Goal: Information Seeking & Learning: Learn about a topic

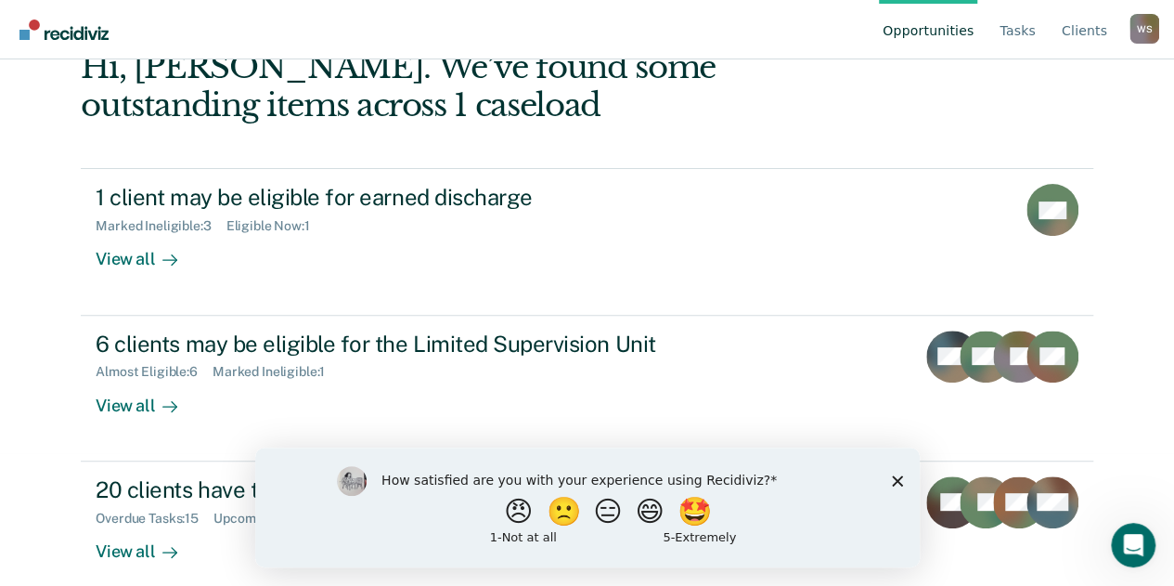
scroll to position [151, 0]
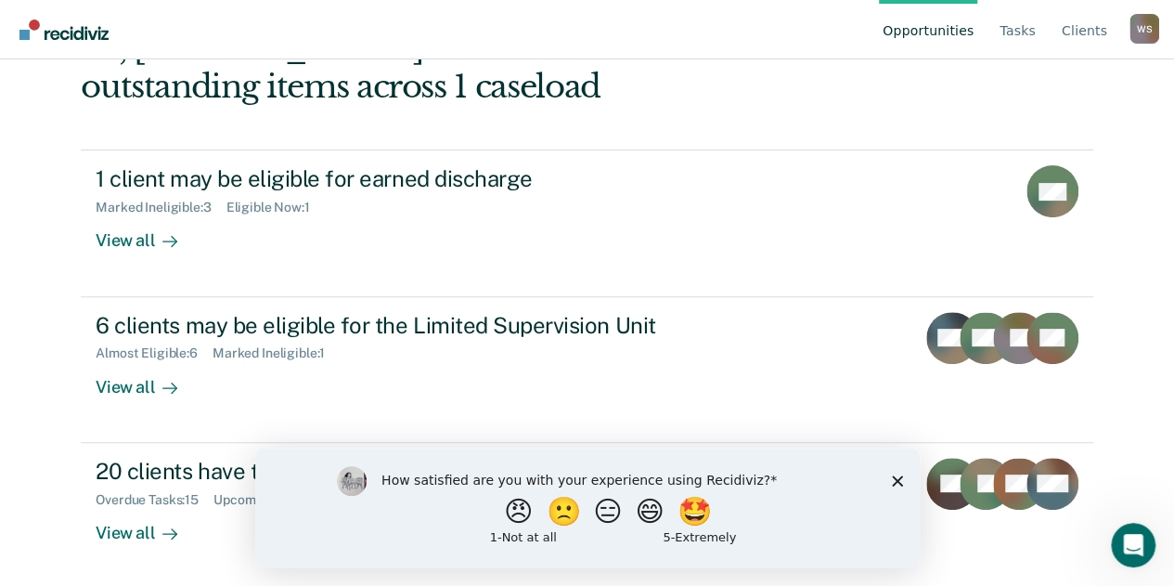
click at [893, 474] on icon "Close survey" at bounding box center [896, 479] width 11 height 11
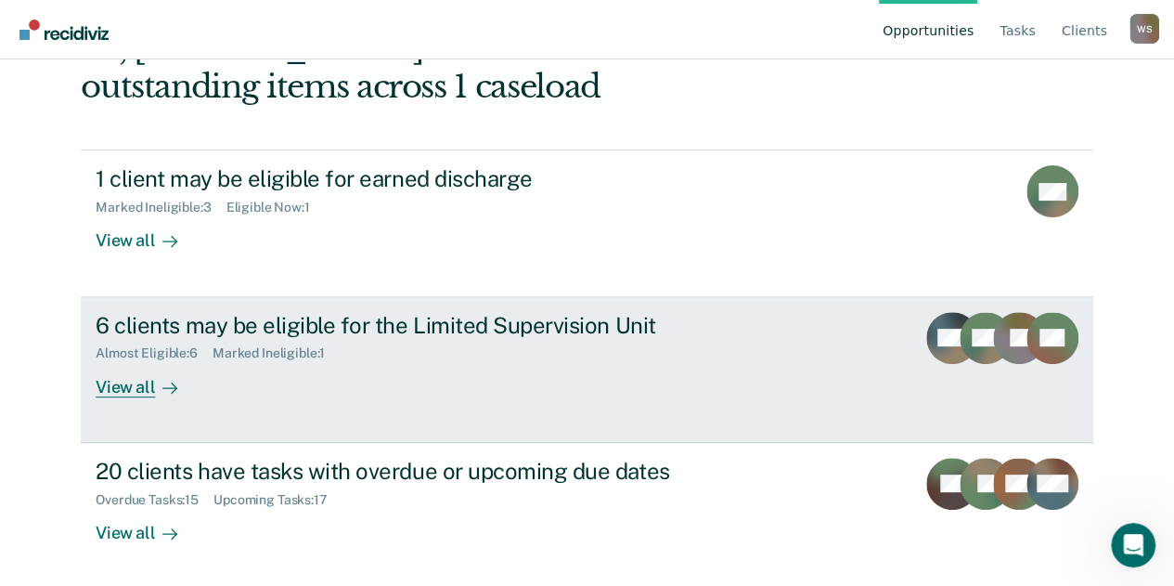
scroll to position [150, 0]
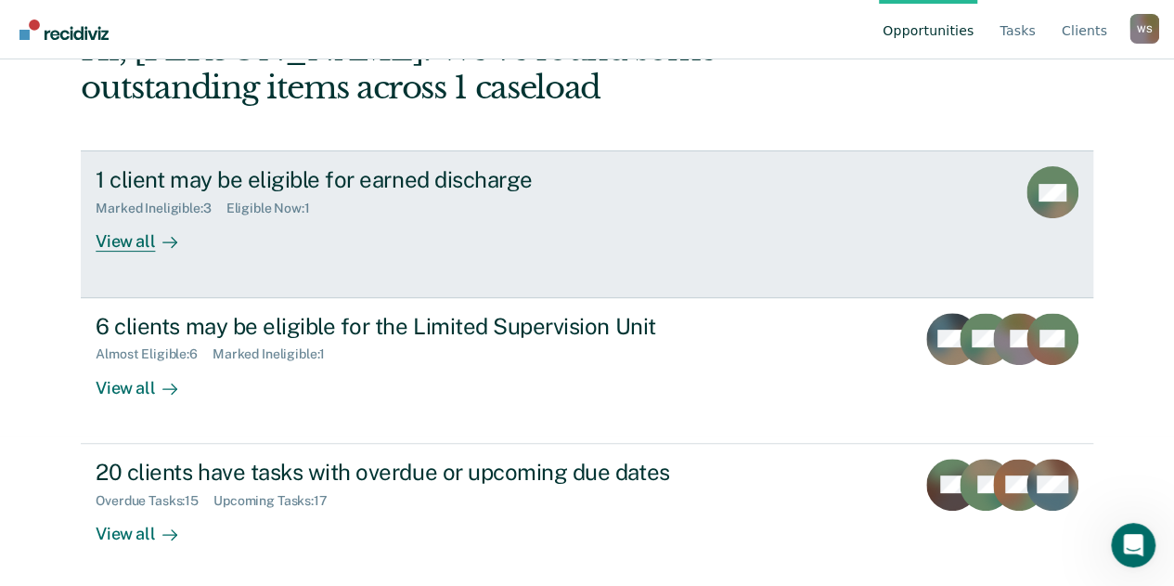
click at [410, 237] on div "1 client may be eligible for earned discharge Marked Ineligible : 3 Eligible No…" at bounding box center [444, 208] width 696 height 85
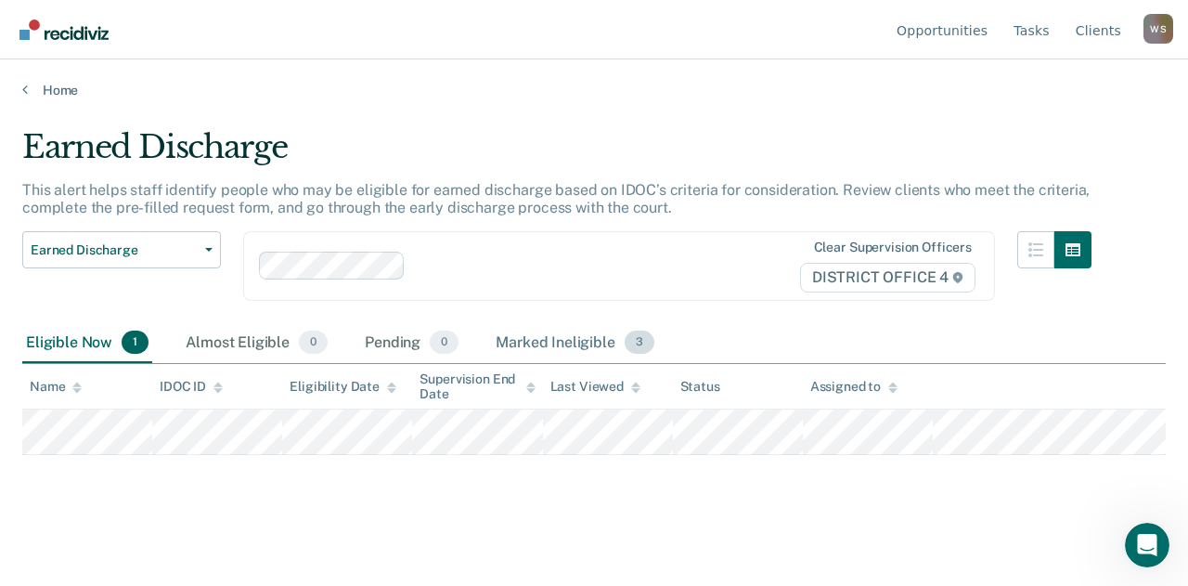
click at [549, 346] on div "Marked Ineligible 3" at bounding box center [575, 343] width 166 height 41
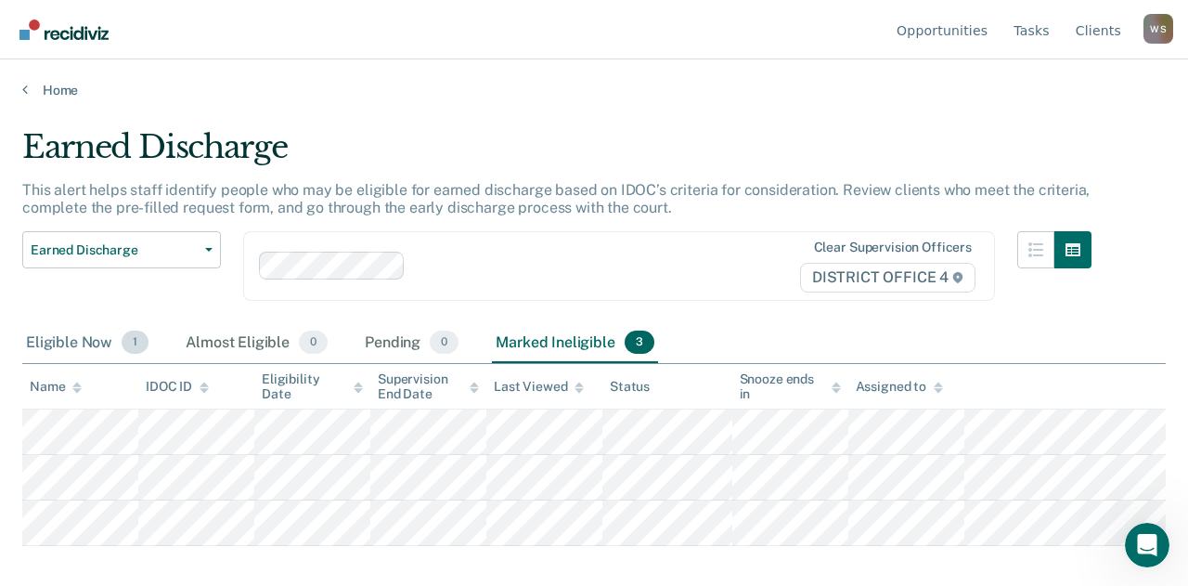
click at [82, 340] on div "Eligible Now 1" at bounding box center [87, 343] width 130 height 41
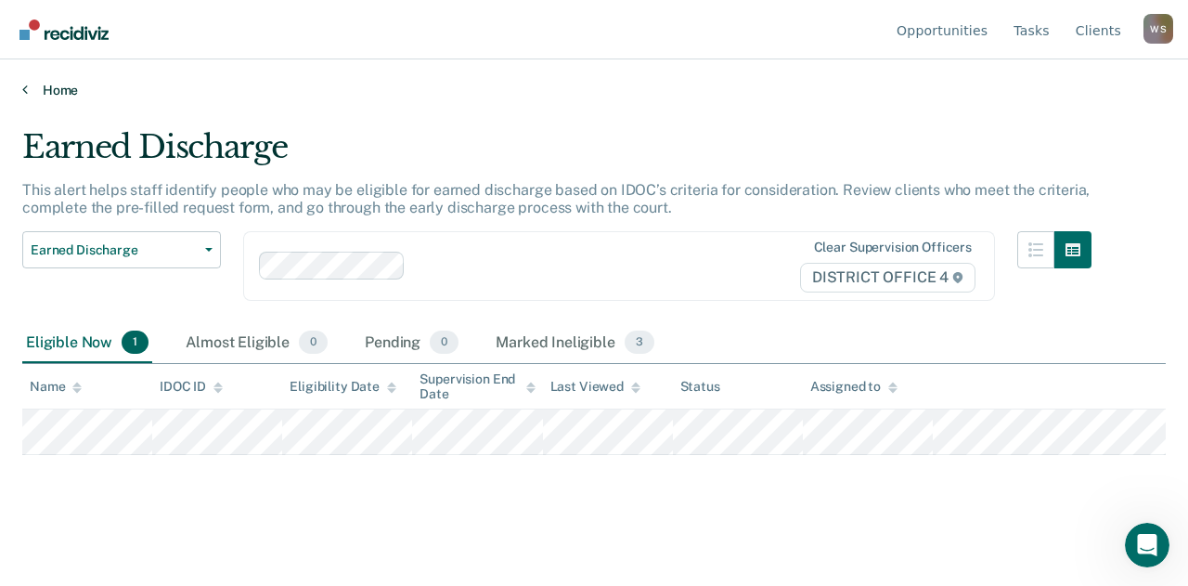
click at [26, 91] on icon at bounding box center [25, 89] width 6 height 15
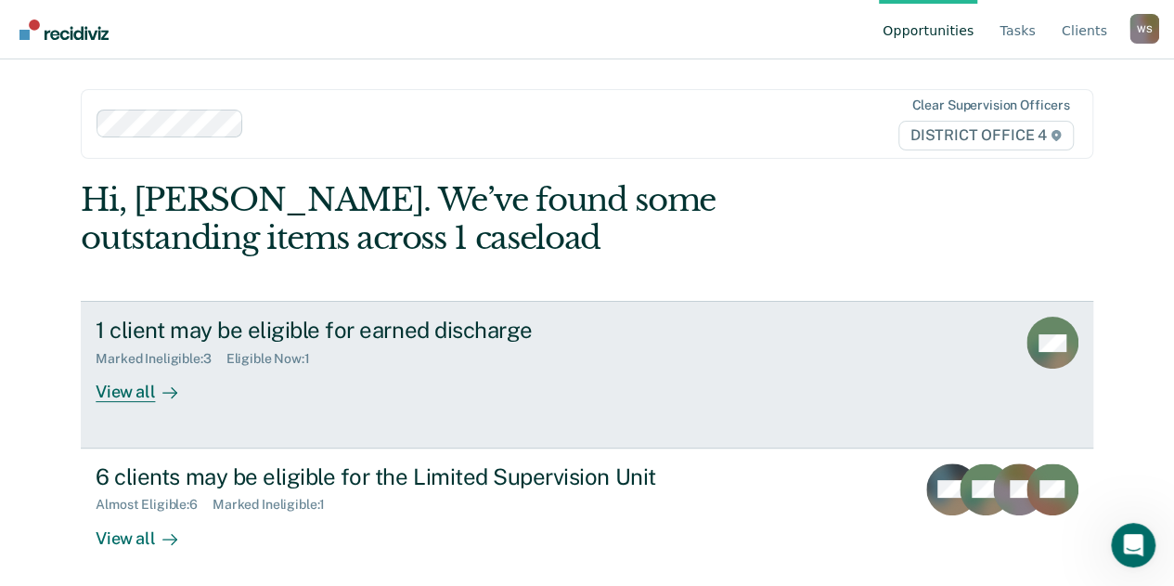
scroll to position [151, 0]
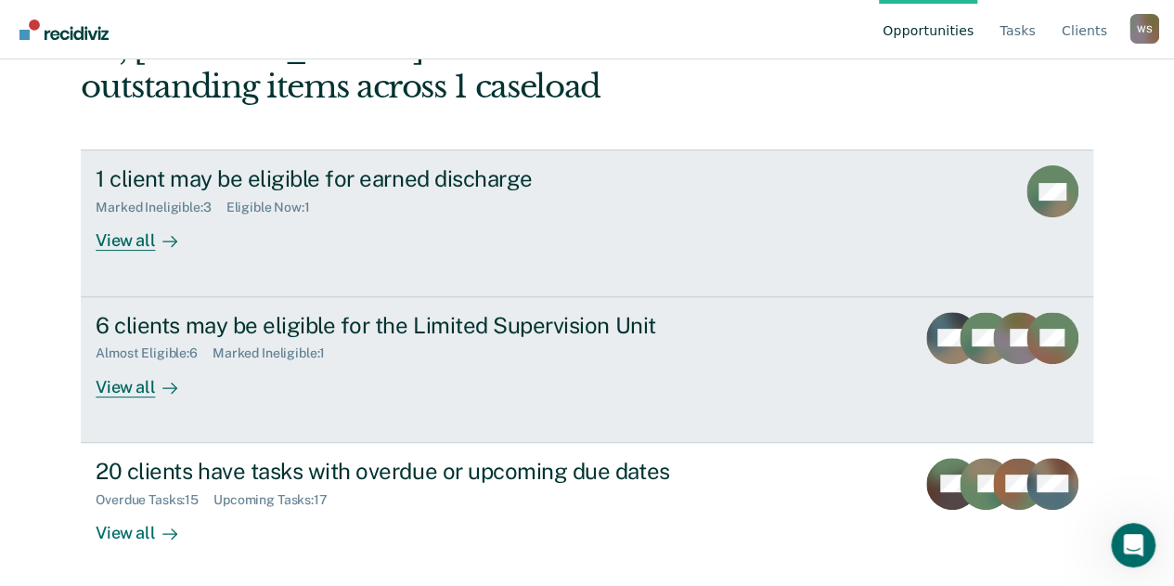
click at [446, 331] on div "6 clients may be eligible for the Limited Supervision Unit" at bounding box center [422, 325] width 652 height 27
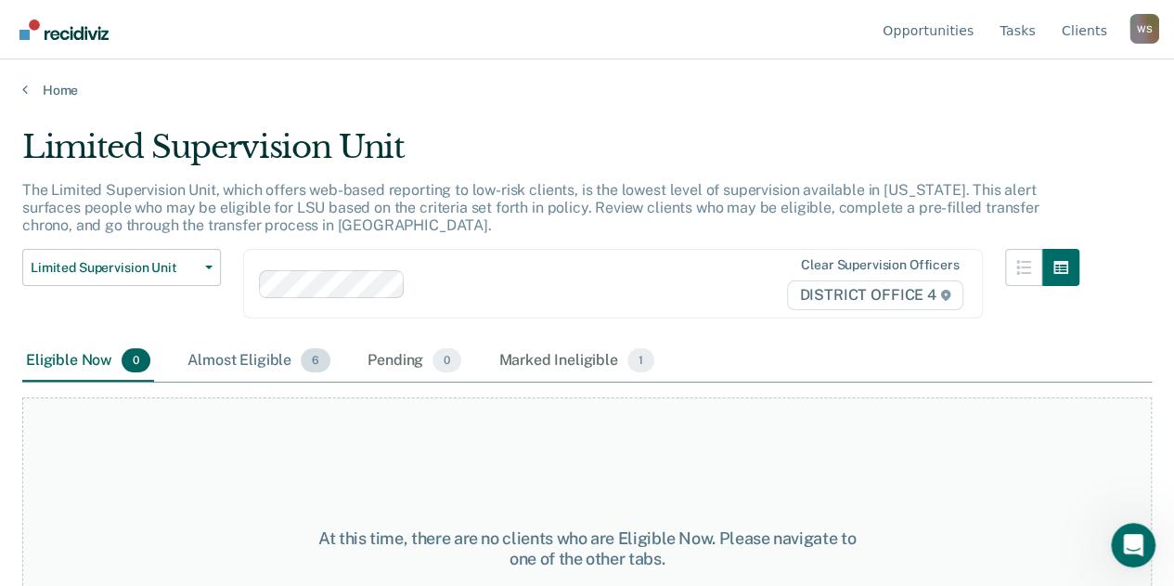
click at [295, 357] on div "Almost Eligible 6" at bounding box center [259, 361] width 150 height 41
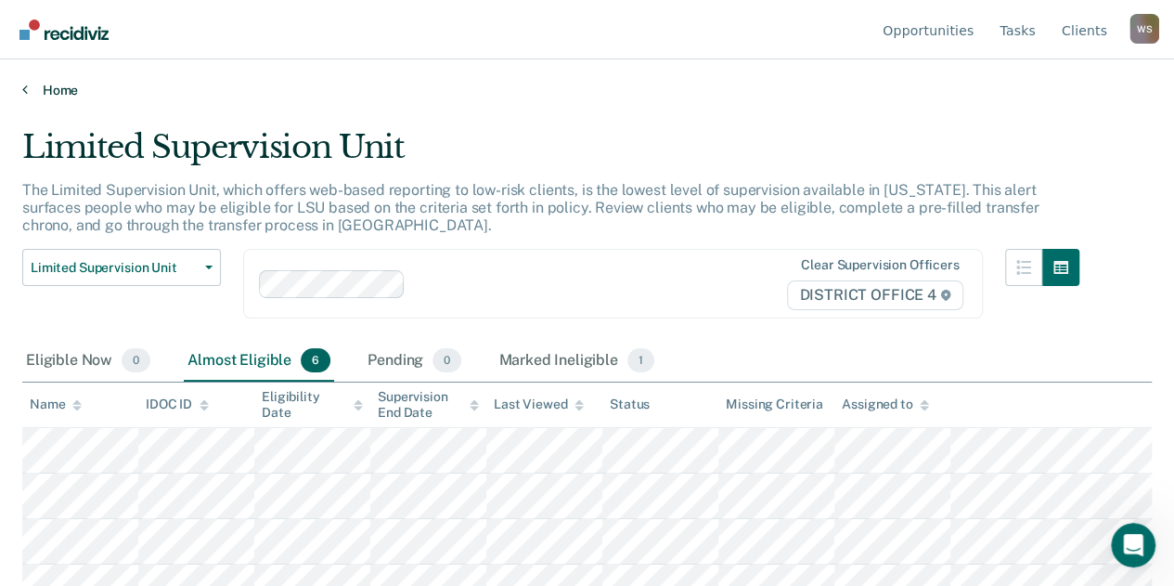
click at [31, 84] on link "Home" at bounding box center [587, 90] width 1130 height 17
